Goal: Transaction & Acquisition: Book appointment/travel/reservation

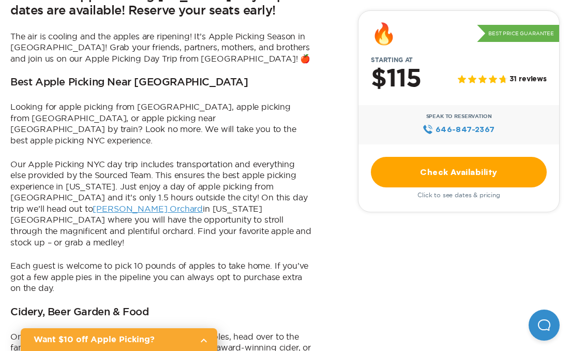
scroll to position [259, 0]
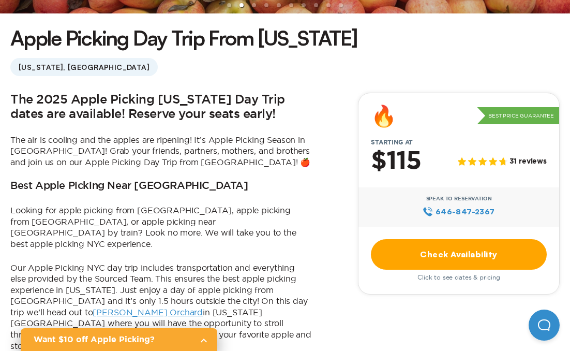
click at [471, 249] on link "Check Availability" at bounding box center [459, 254] width 176 height 31
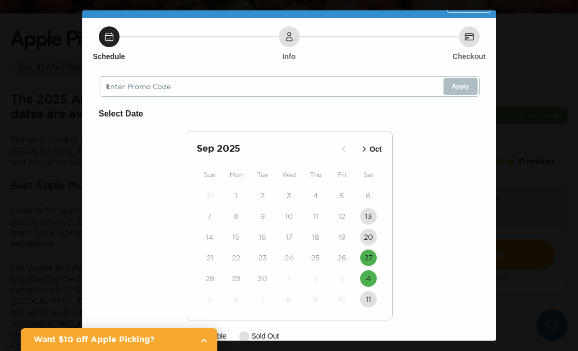
scroll to position [41, 0]
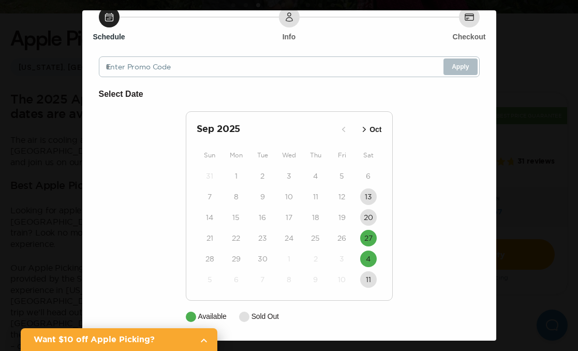
click at [566, 136] on div "Apple Picking Day Trip from NYC Close Schedule Info Checkout Enter Promo Code A…" at bounding box center [289, 175] width 578 height 351
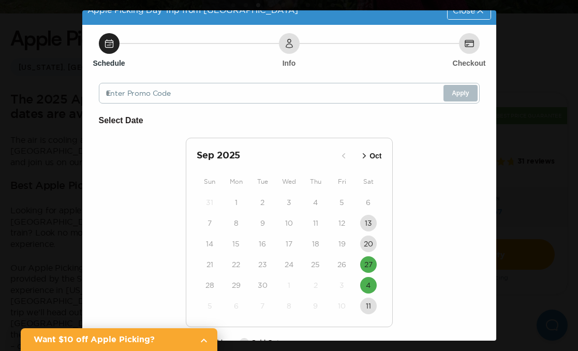
scroll to position [0, 0]
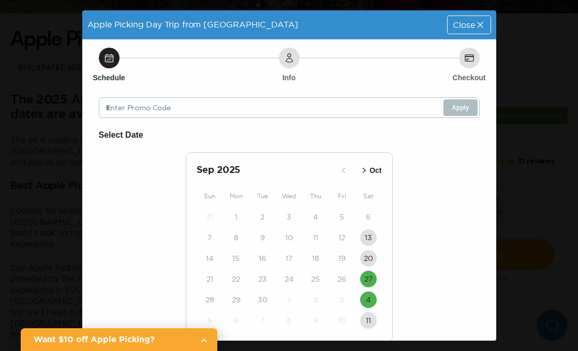
click at [458, 27] on span "Close" at bounding box center [464, 25] width 22 height 8
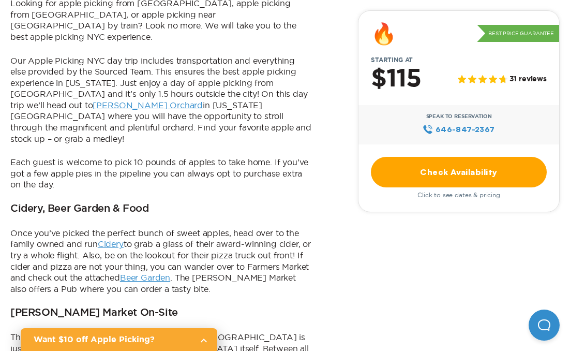
scroll to position [207, 0]
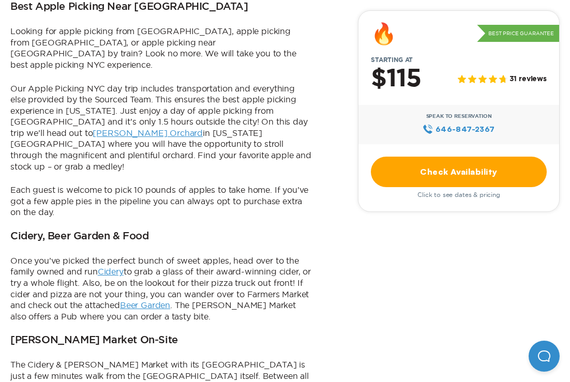
scroll to position [466, 0]
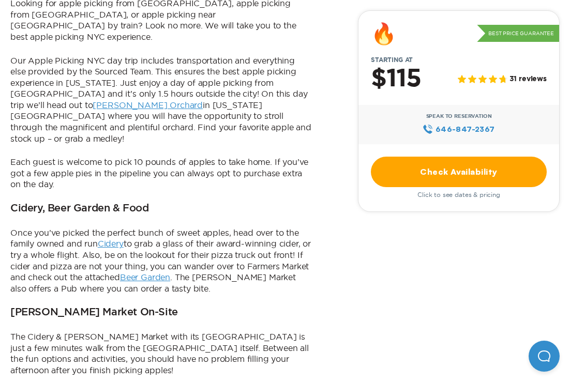
click at [93, 100] on link "[PERSON_NAME] Orchard" at bounding box center [148, 104] width 110 height 9
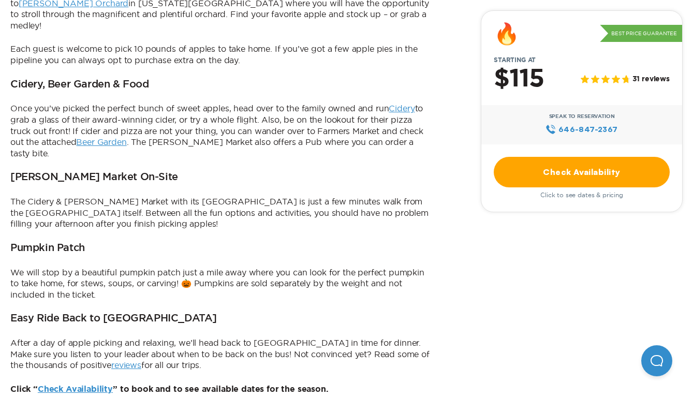
scroll to position [466, 0]
